Goal: Task Accomplishment & Management: Use online tool/utility

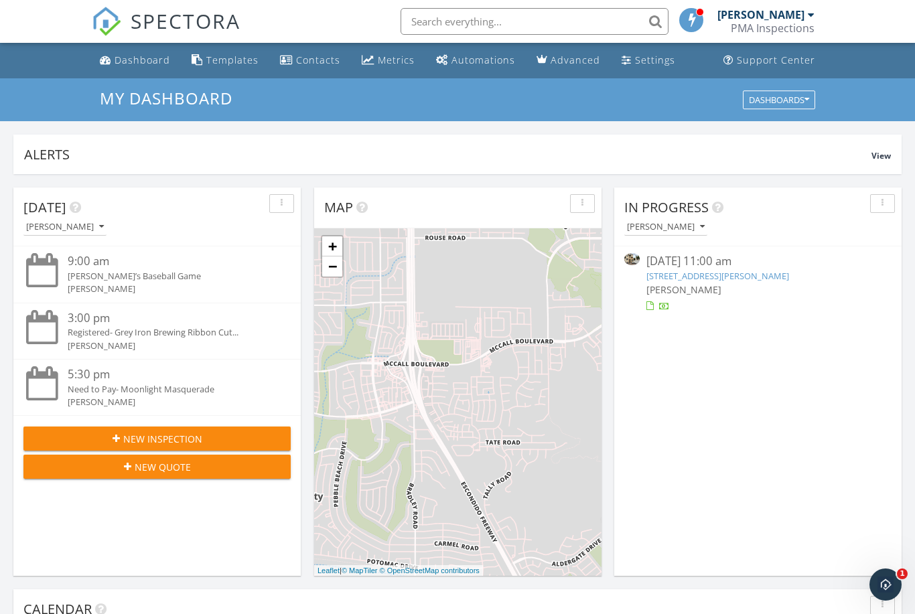
click at [773, 287] on div "[PERSON_NAME]" at bounding box center [757, 290] width 223 height 14
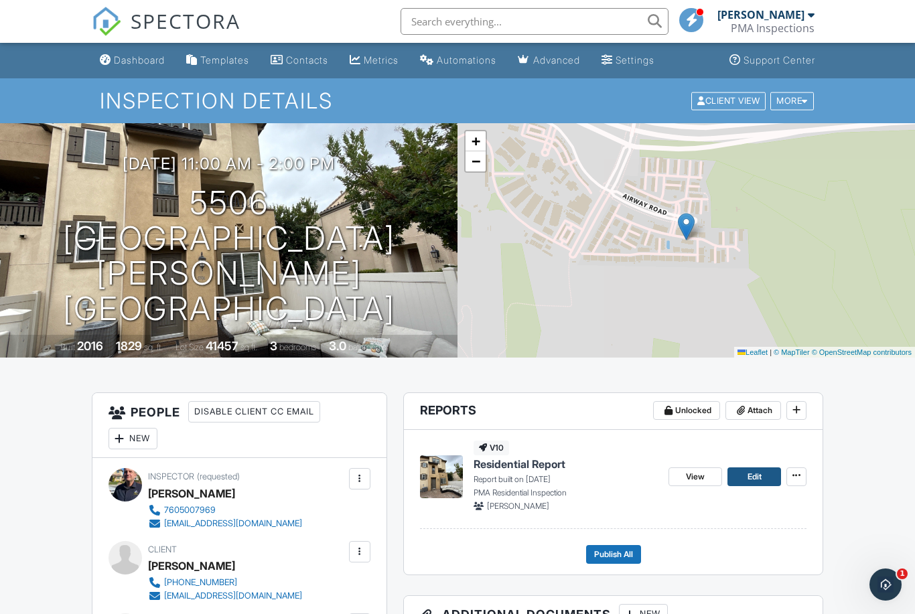
click at [758, 474] on span "Edit" at bounding box center [755, 476] width 14 height 13
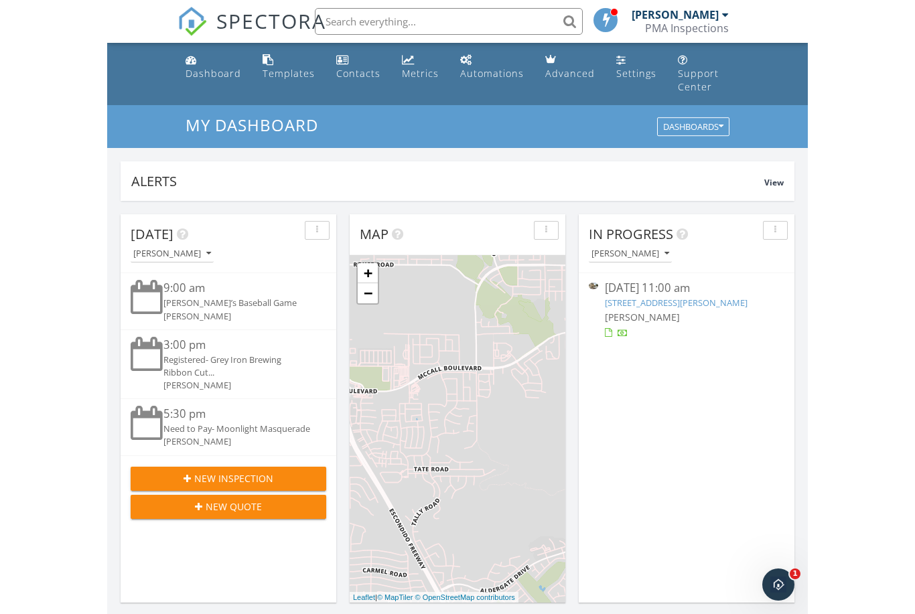
scroll to position [1220, 916]
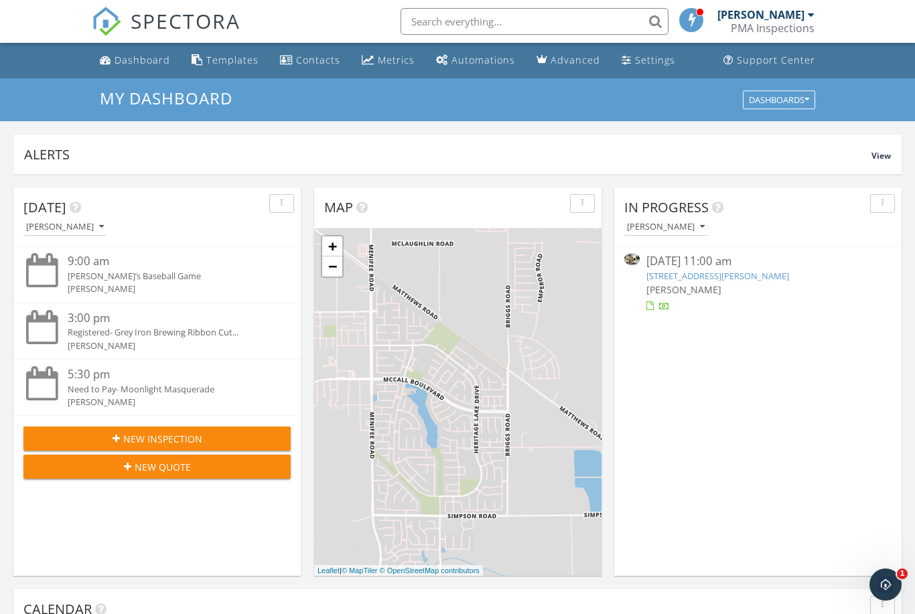
click at [700, 279] on link "[STREET_ADDRESS][PERSON_NAME]" at bounding box center [717, 276] width 143 height 12
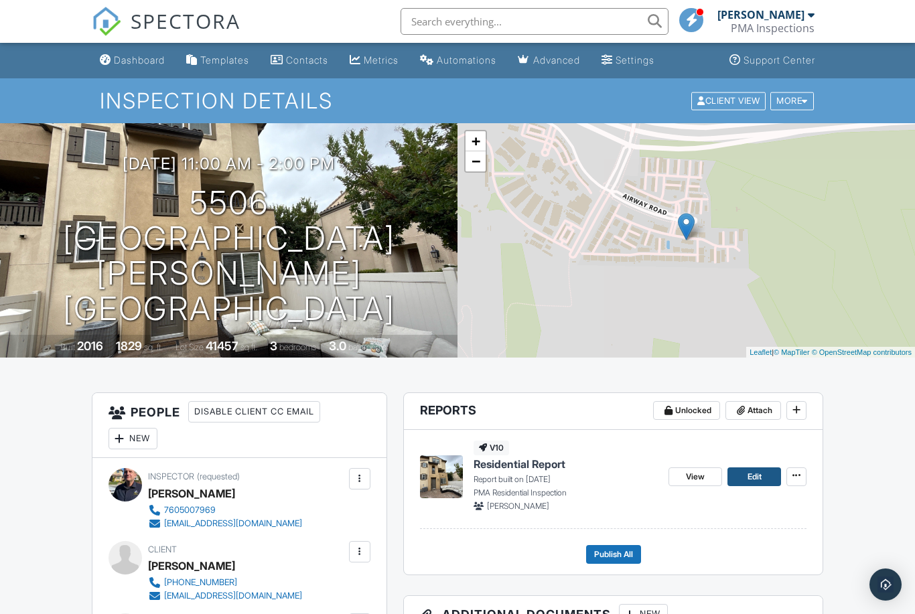
click at [758, 482] on span "Edit" at bounding box center [755, 476] width 14 height 13
